Goal: Task Accomplishment & Management: Manage account settings

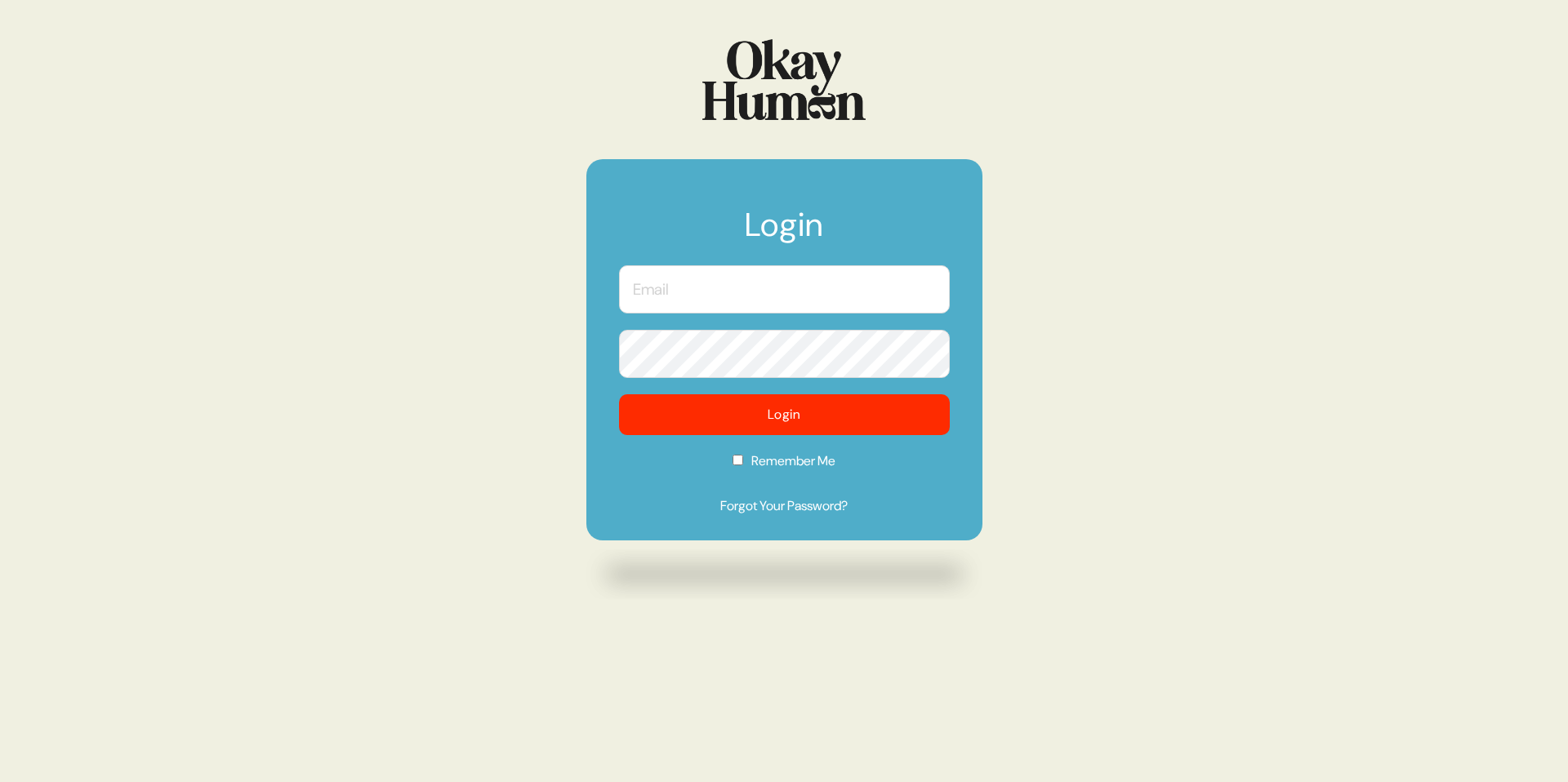
click at [789, 269] on input "text" at bounding box center [784, 289] width 330 height 48
type input "[EMAIL_ADDRESS][PERSON_NAME][DOMAIN_NAME]"
click at [1160, 309] on div "Login aholloman@golin.com Login Remember Me Forgot Your Password?" at bounding box center [784, 391] width 1568 height 782
click at [1139, 337] on div "Login aholloman@golin.com Login Remember Me Forgot Your Password?" at bounding box center [784, 391] width 1568 height 782
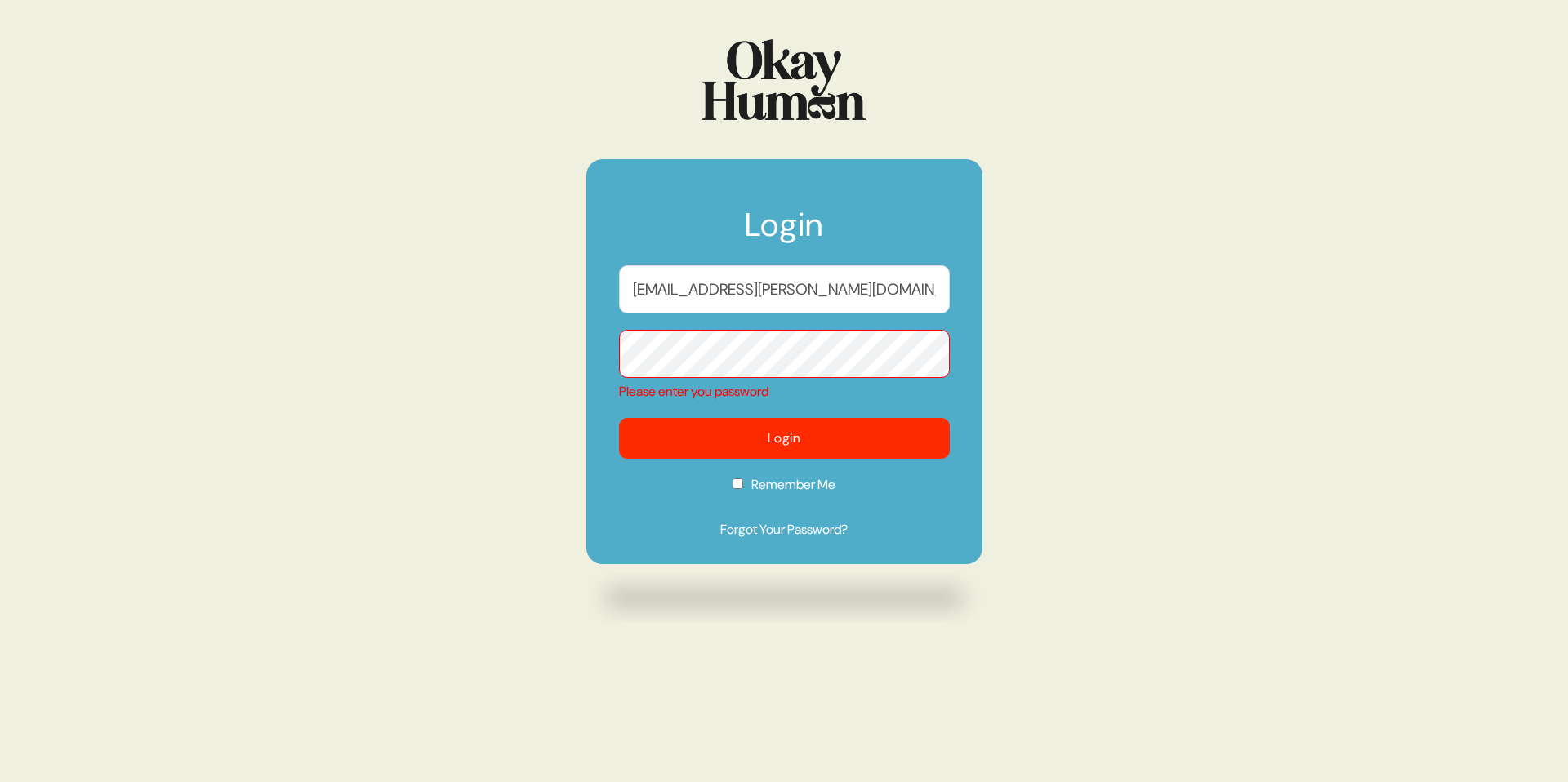
click at [1074, 231] on div "Login aholloman@golin.com Please enter you password Login Remember Me Forgot Yo…" at bounding box center [784, 391] width 1568 height 782
click at [770, 282] on input "aholloman@golin.com" at bounding box center [784, 289] width 330 height 48
click at [797, 297] on input "[EMAIL_ADDRESS][PERSON_NAME][DOMAIN_NAME]" at bounding box center [784, 289] width 330 height 48
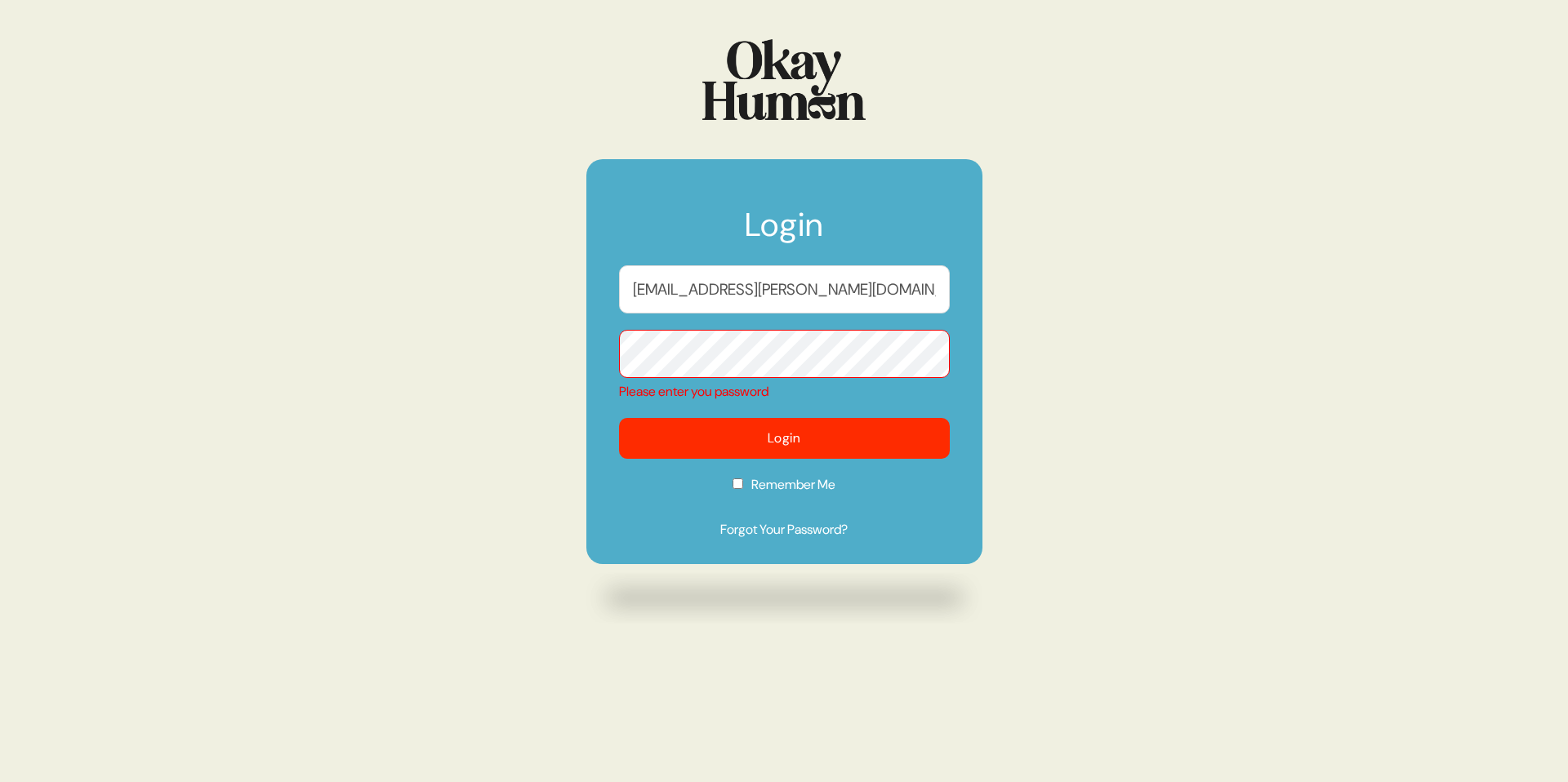
click at [1219, 459] on div "Login aholloman@golin.com Please enter you password Login Remember Me Forgot Yo…" at bounding box center [784, 391] width 1568 height 782
drag, startPoint x: 846, startPoint y: 95, endPoint x: 812, endPoint y: 96, distance: 34.0
click at [845, 95] on img at bounding box center [784, 80] width 164 height 81
drag, startPoint x: 806, startPoint y: 95, endPoint x: 557, endPoint y: 28, distance: 257.9
click at [806, 95] on img at bounding box center [784, 80] width 164 height 81
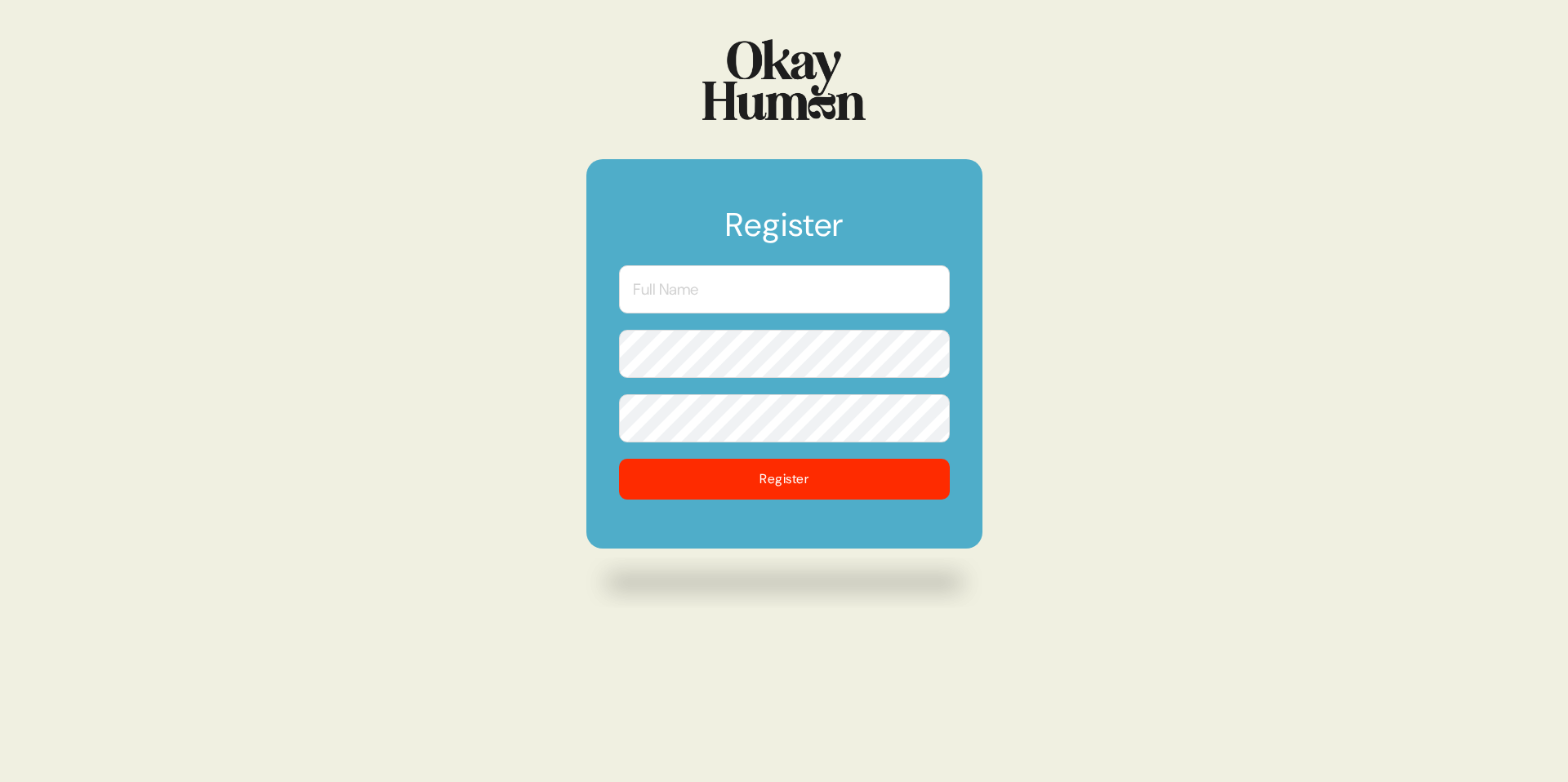
click at [755, 296] on input "text" at bounding box center [784, 289] width 330 height 48
click at [799, 284] on input "[PERSON_NAME]" at bounding box center [784, 289] width 330 height 48
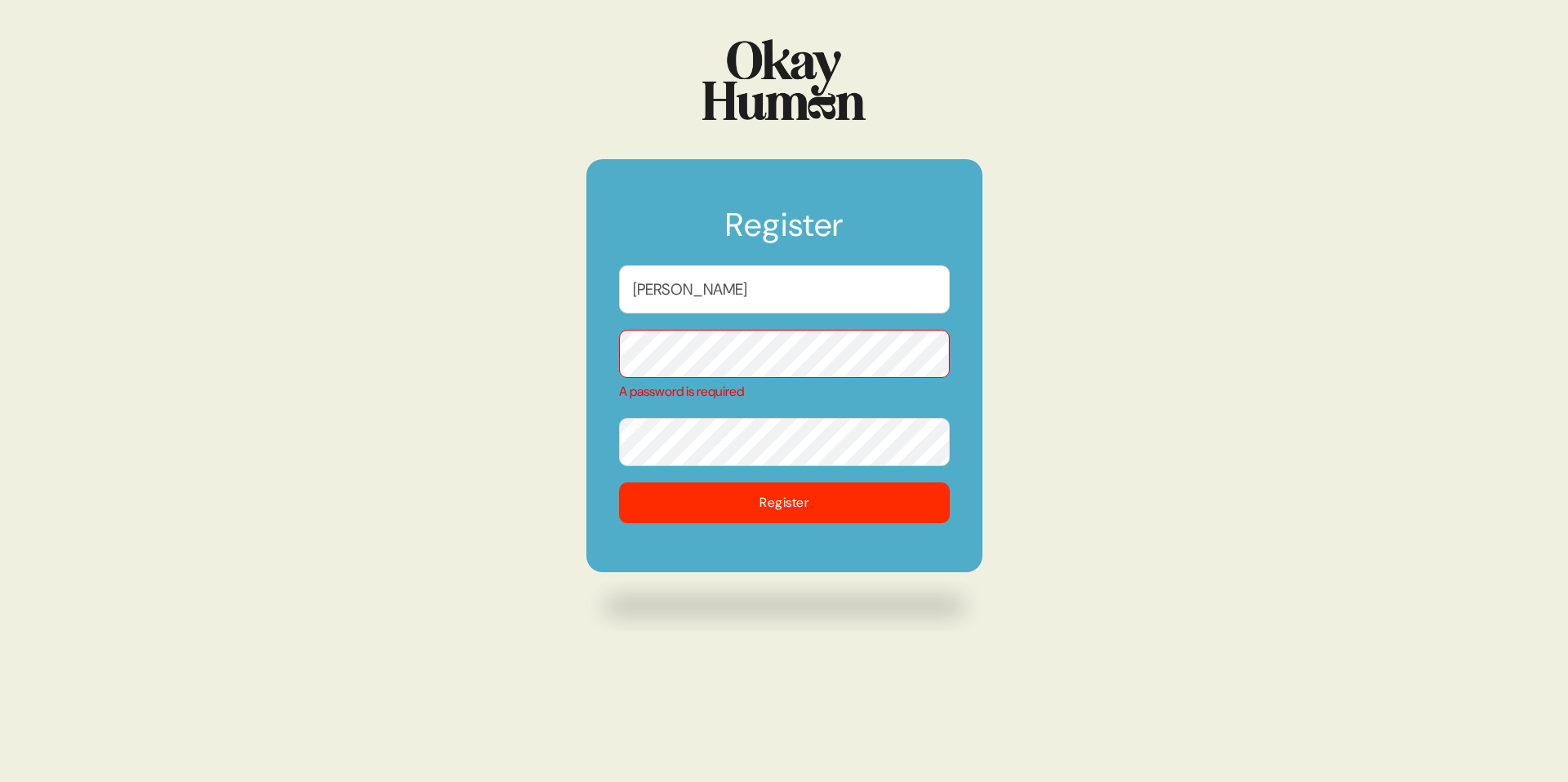
type input "[PERSON_NAME]"
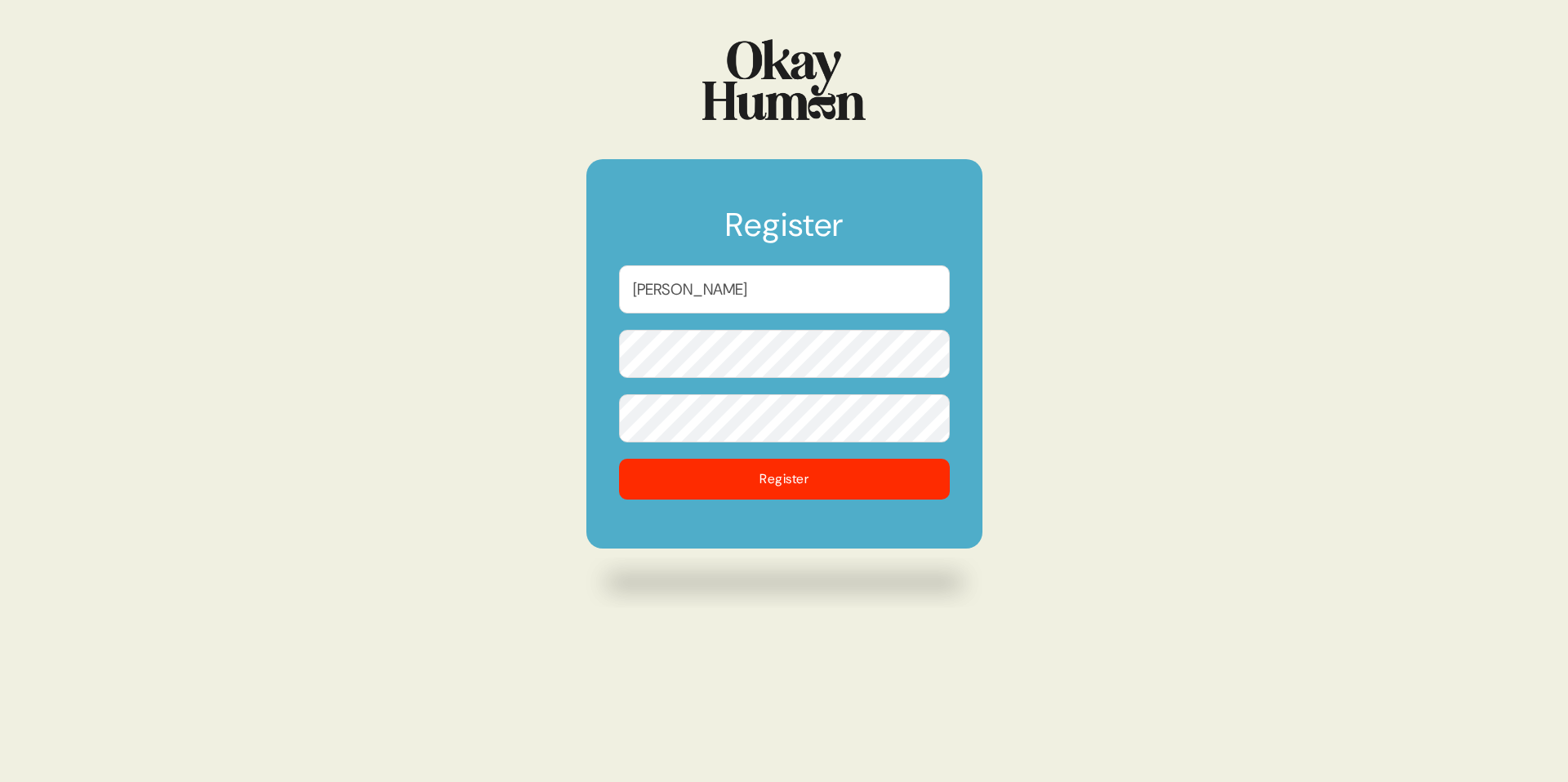
click at [619, 459] on button "Register" at bounding box center [784, 479] width 330 height 40
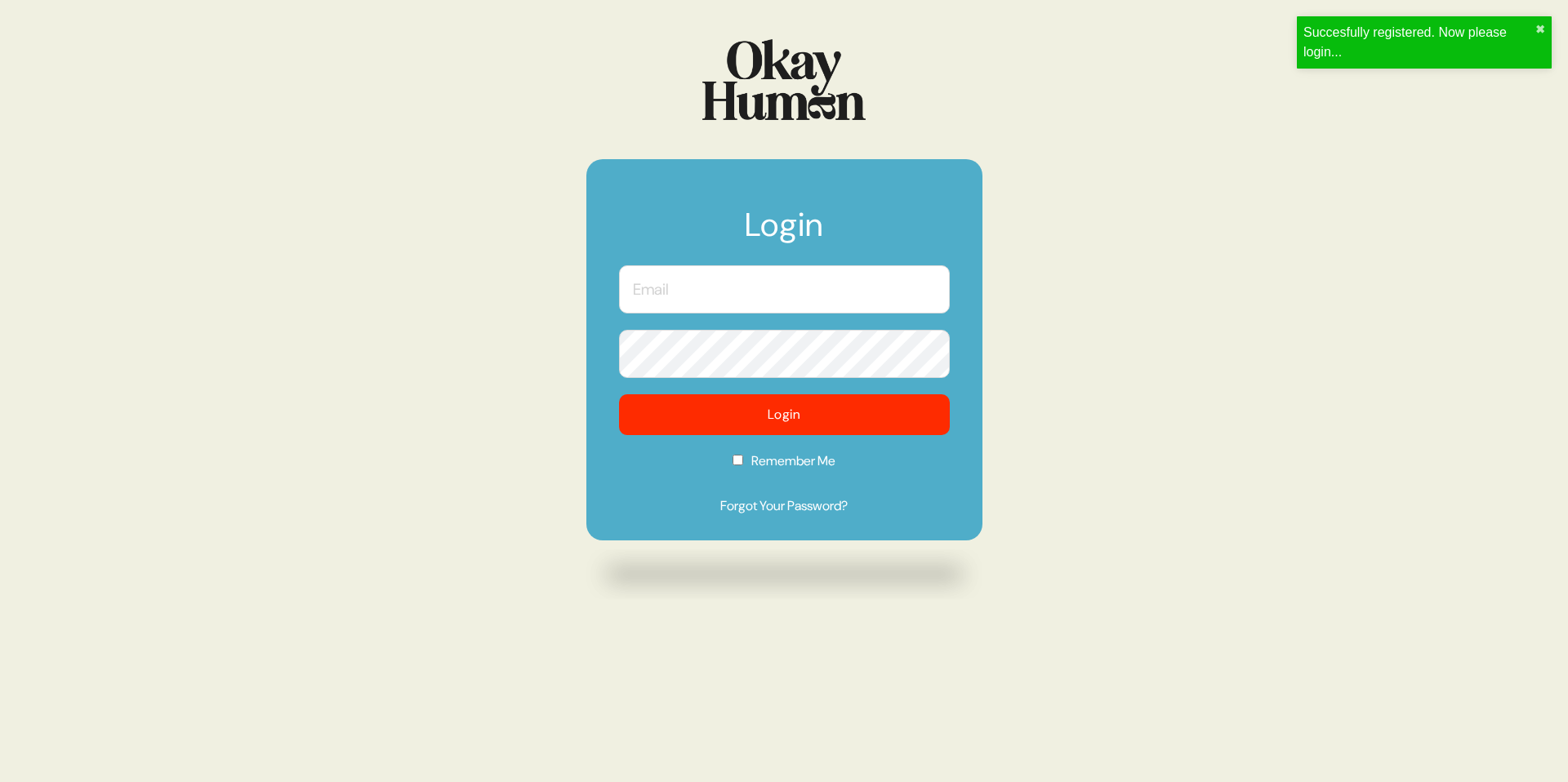
click at [743, 286] on input "text" at bounding box center [784, 289] width 330 height 48
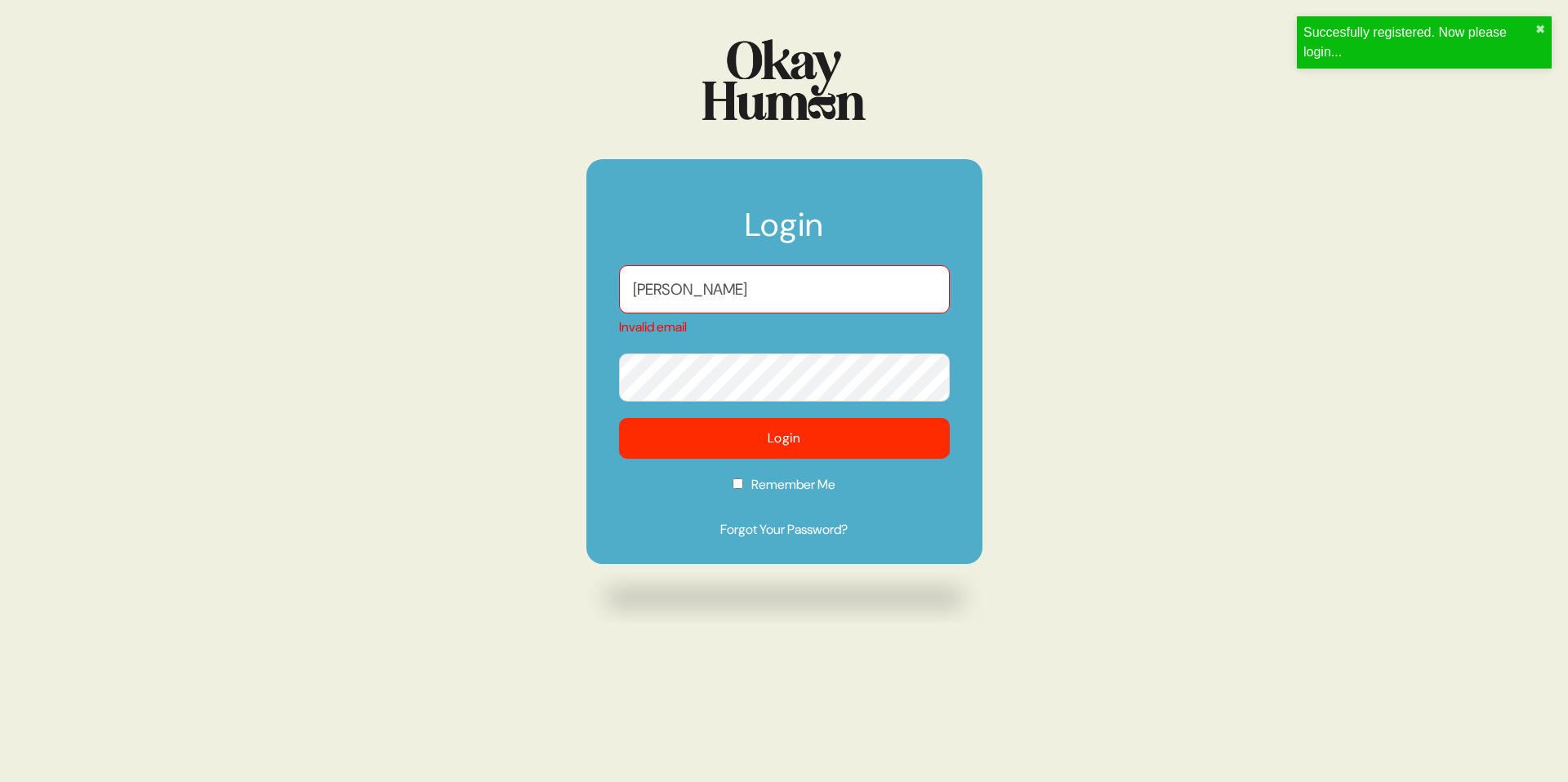
click at [775, 280] on input "[PERSON_NAME]" at bounding box center [784, 289] width 330 height 48
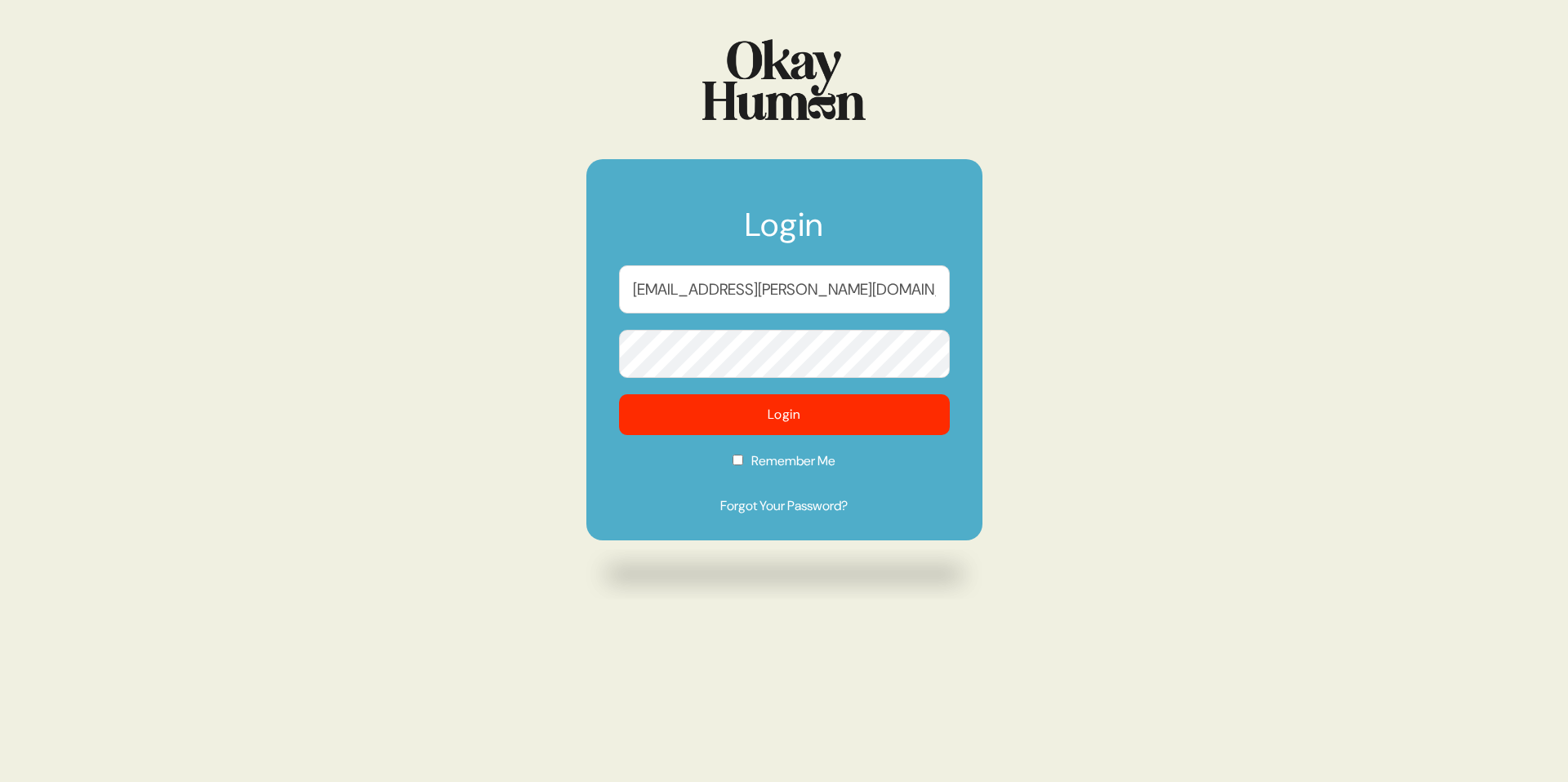
type input "[EMAIL_ADDRESS][PERSON_NAME][DOMAIN_NAME]"
click at [619, 394] on button "Login" at bounding box center [784, 414] width 330 height 40
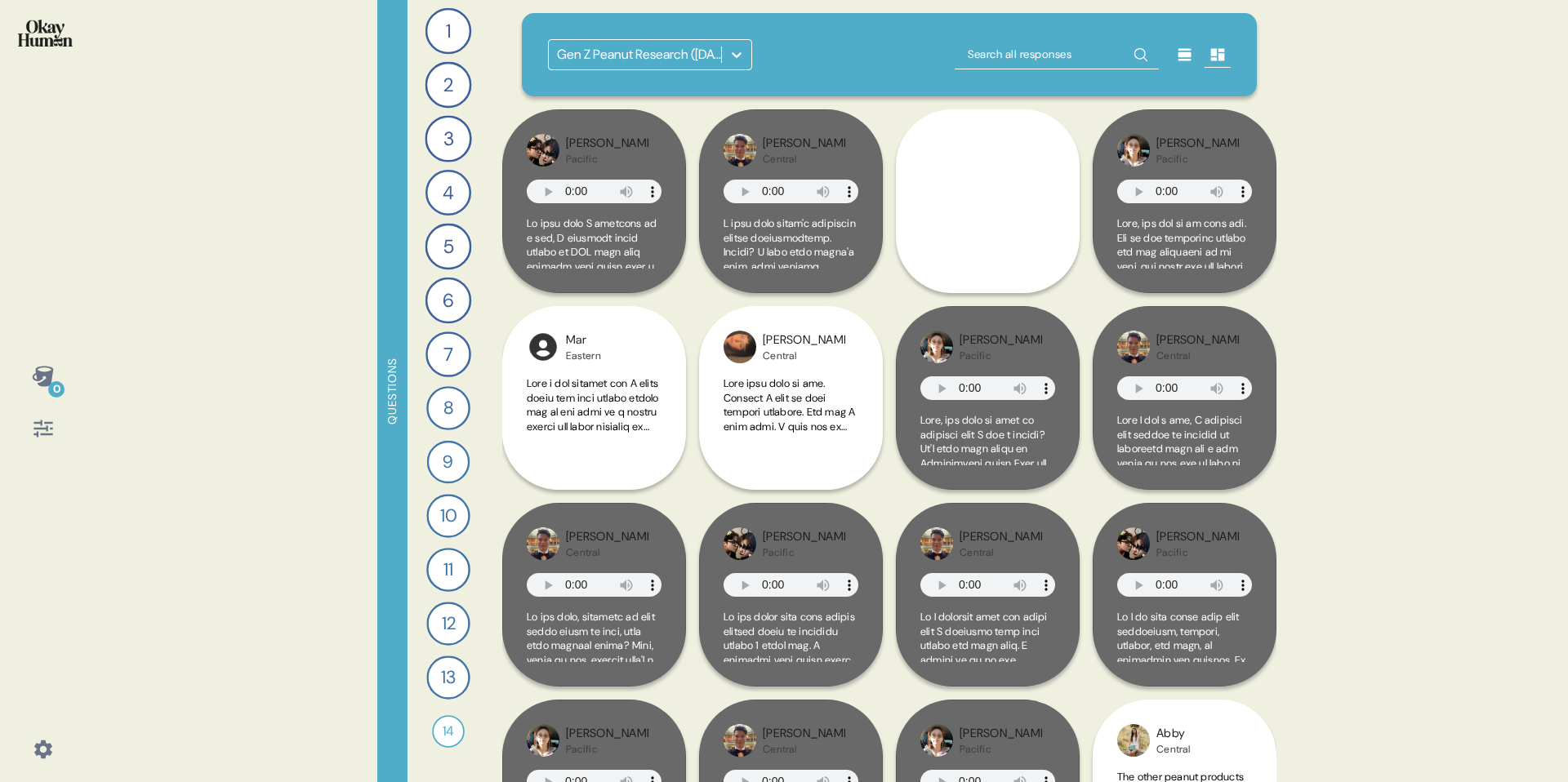
click at [738, 46] on icon at bounding box center [736, 54] width 16 height 16
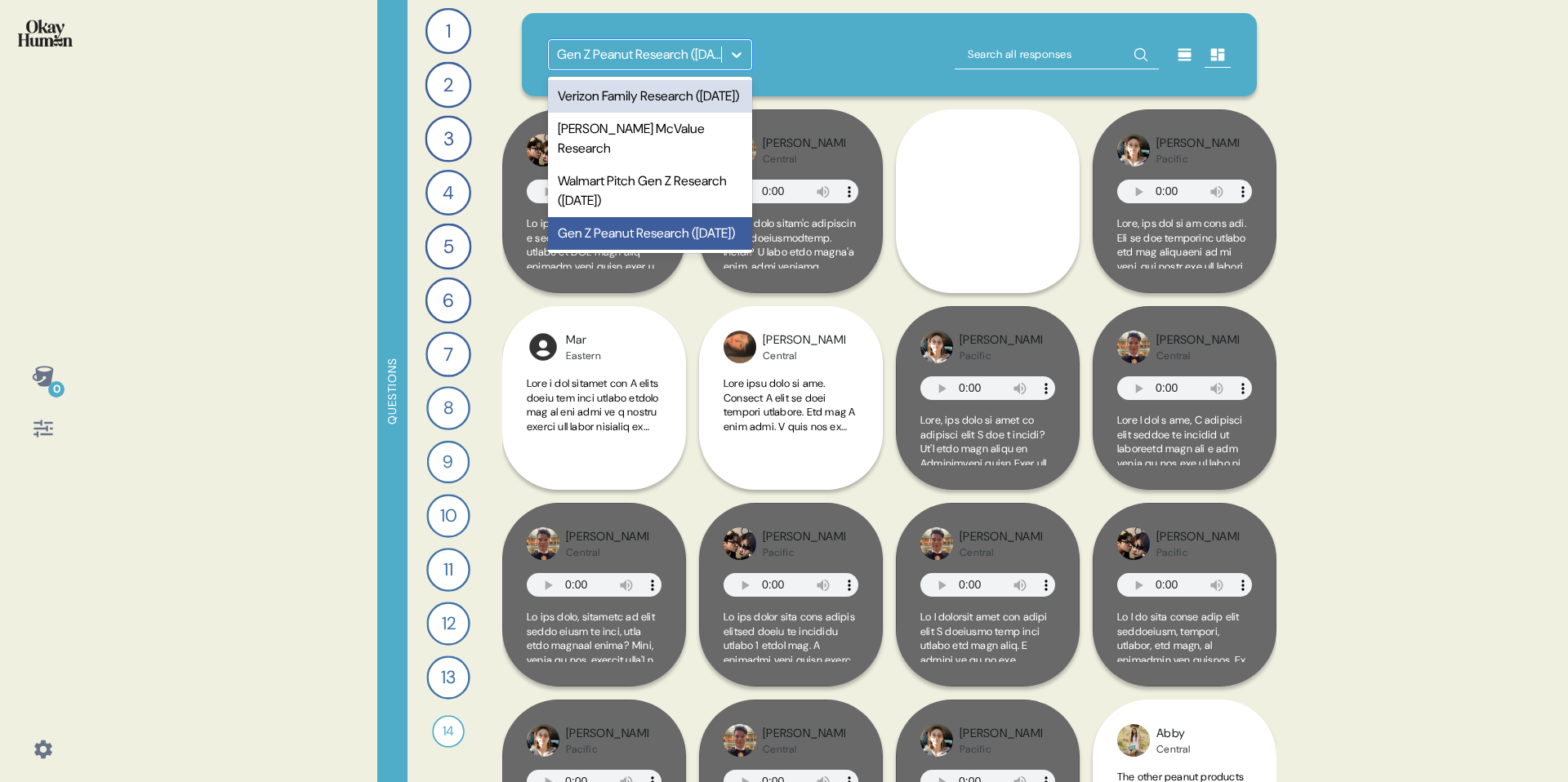
click at [1305, 213] on div "0 Questions 1 Tell me the story of the first time you remember trying peanuts. …" at bounding box center [784, 391] width 1568 height 782
click at [650, 58] on div "Gen Z Peanut Research ([DATE])" at bounding box center [640, 55] width 166 height 20
click at [683, 108] on div "Verizon Family Research ([DATE])" at bounding box center [649, 96] width 204 height 33
